Goal: Ask a question: Seek information or help from site administrators or community

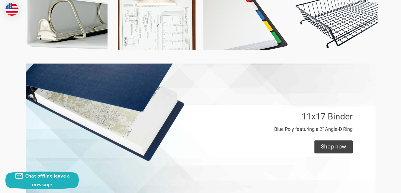
scroll to position [380, 0]
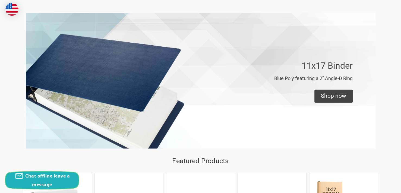
click at [40, 180] on div "Chat offline leave a message" at bounding box center [41, 180] width 73 height 17
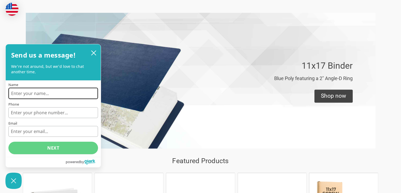
click at [15, 96] on input "Name" at bounding box center [53, 93] width 90 height 11
type input "[PERSON_NAME]"
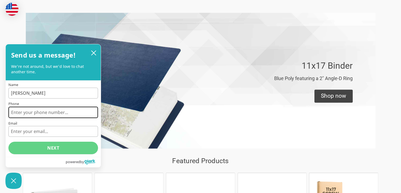
type input "3033301857"
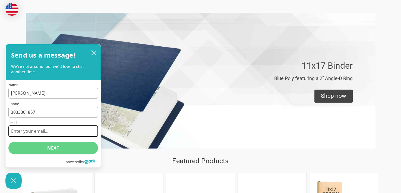
type input "[PERSON_NAME][EMAIL_ADDRESS][PERSON_NAME][DOMAIN_NAME]"
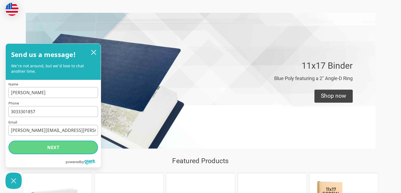
click at [53, 150] on button "Next" at bounding box center [53, 148] width 90 height 14
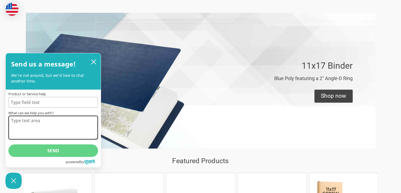
click at [22, 122] on textarea "What can we help you with?" at bounding box center [53, 128] width 90 height 24
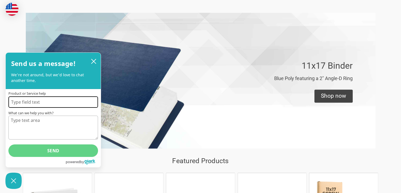
click at [25, 104] on input "Product or Service help" at bounding box center [53, 101] width 90 height 11
type input "product"
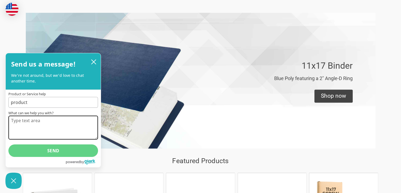
click at [20, 124] on textarea "What can we help you with?" at bounding box center [53, 128] width 90 height 24
click at [32, 129] on textarea "how many wire 11x17 trays can be stacked" at bounding box center [53, 128] width 90 height 24
type textarea "how many wire 11x17 trays can be stacked on top of each other ?"
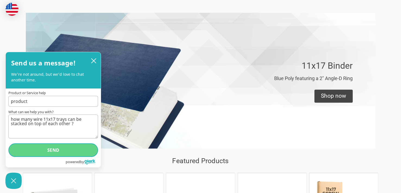
click at [51, 152] on button "Send" at bounding box center [53, 150] width 90 height 14
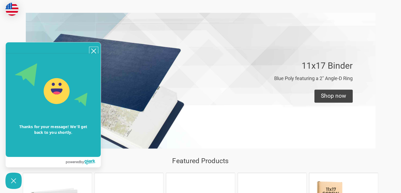
click at [92, 53] on icon "close chatbox" at bounding box center [94, 51] width 4 height 4
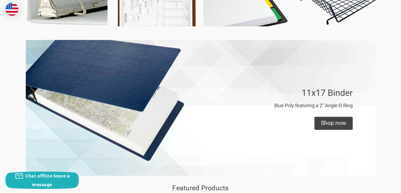
scroll to position [272, 0]
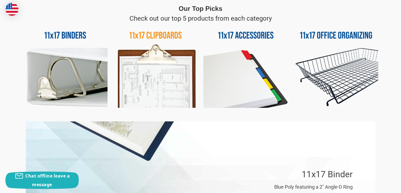
click at [342, 77] on img at bounding box center [336, 65] width 85 height 85
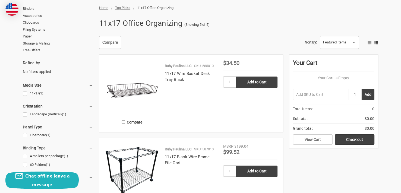
scroll to position [81, 0]
